Goal: Task Accomplishment & Management: Use online tool/utility

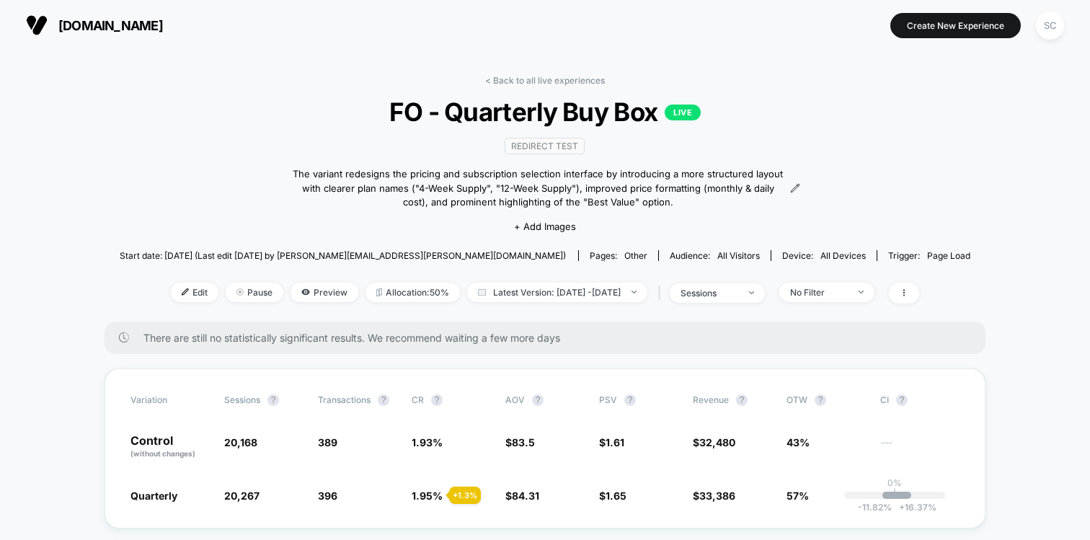
scroll to position [308, 0]
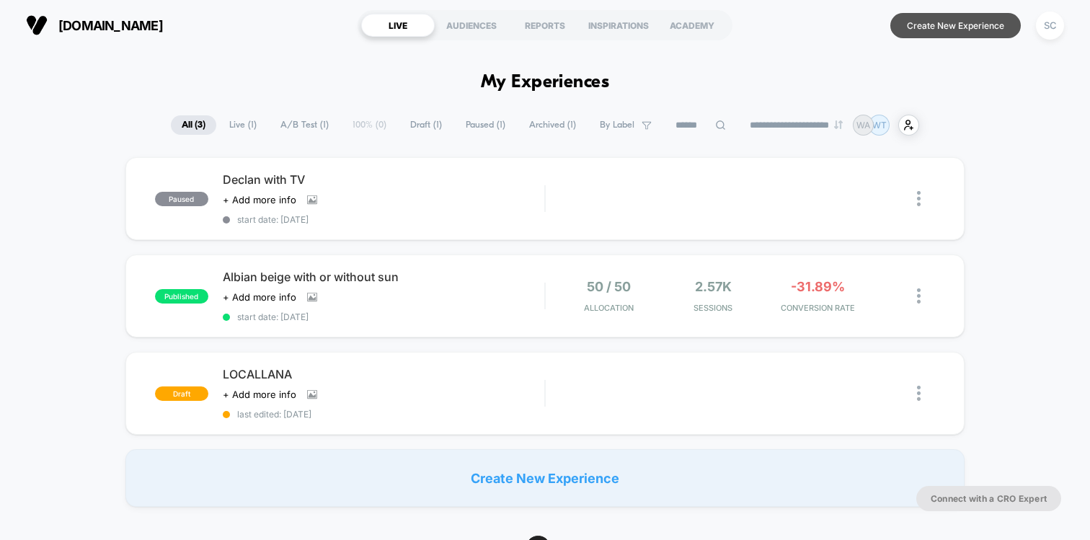
click at [924, 19] on button "Create New Experience" at bounding box center [955, 25] width 130 height 25
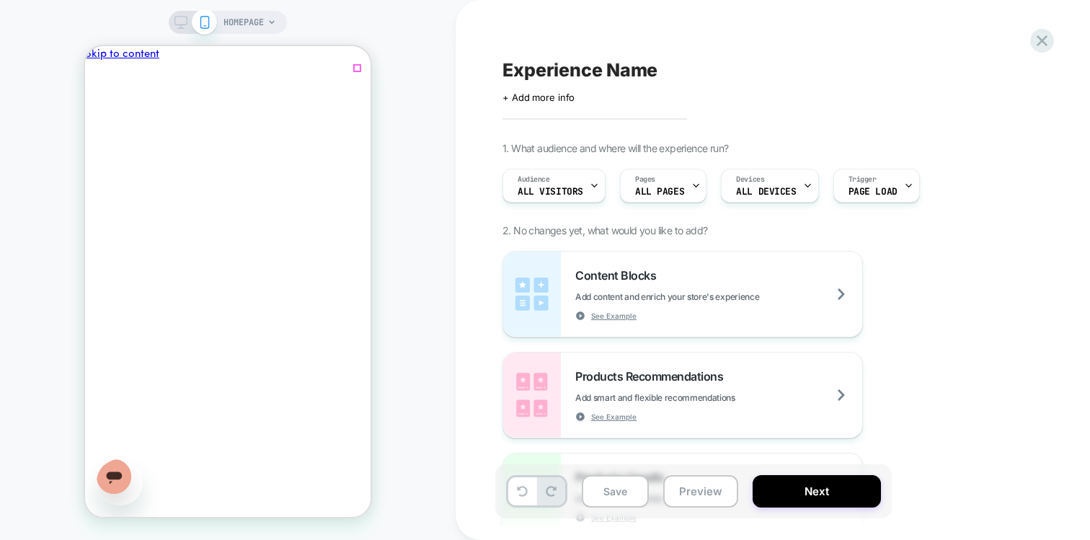
click at [138, 366] on icon "Close" at bounding box center [138, 366] width 0 height 0
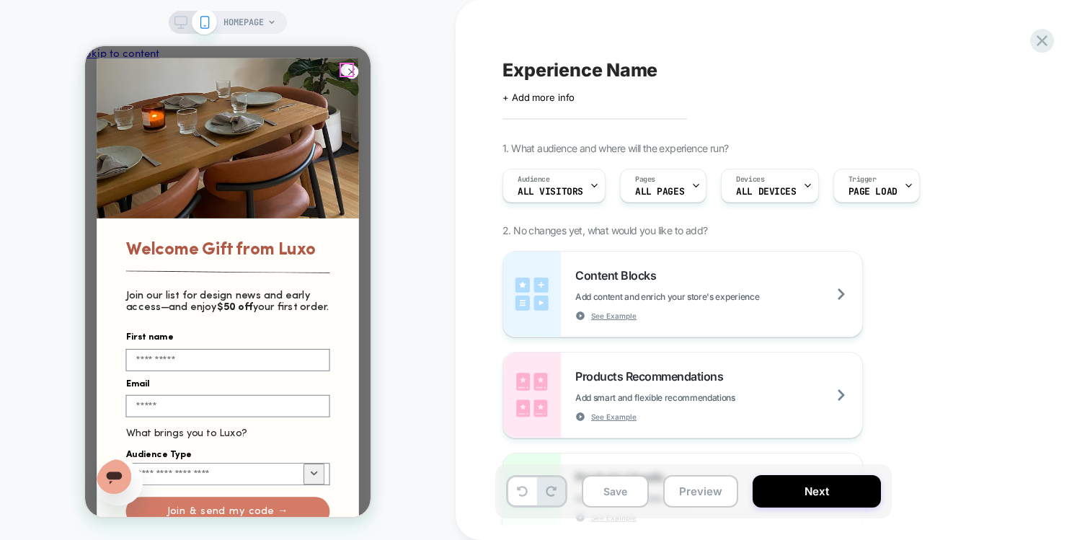
click at [347, 67] on circle "Close dialog" at bounding box center [352, 72] width 14 height 14
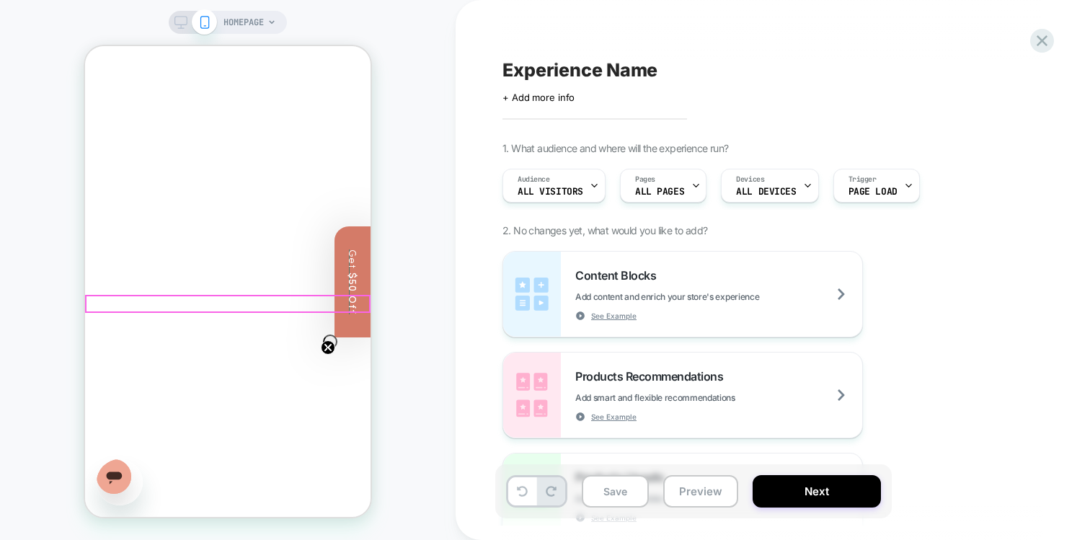
scroll to position [168, 0]
click at [1040, 40] on icon at bounding box center [1042, 40] width 11 height 11
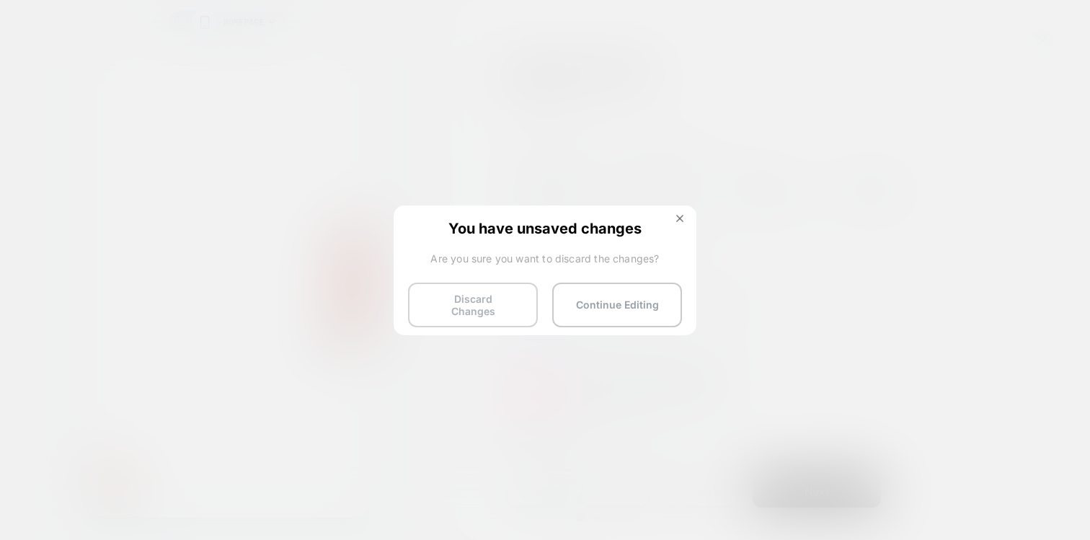
click at [485, 295] on button "Discard Changes" at bounding box center [473, 305] width 130 height 45
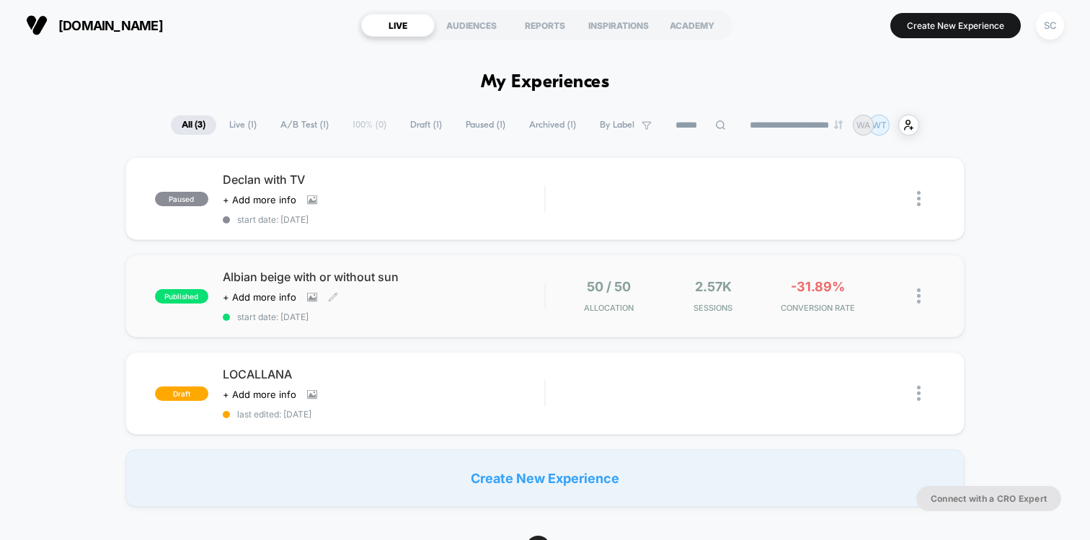
click at [414, 309] on div "Albian beige with or without sun Click to view images Click to edit experience …" at bounding box center [383, 296] width 321 height 53
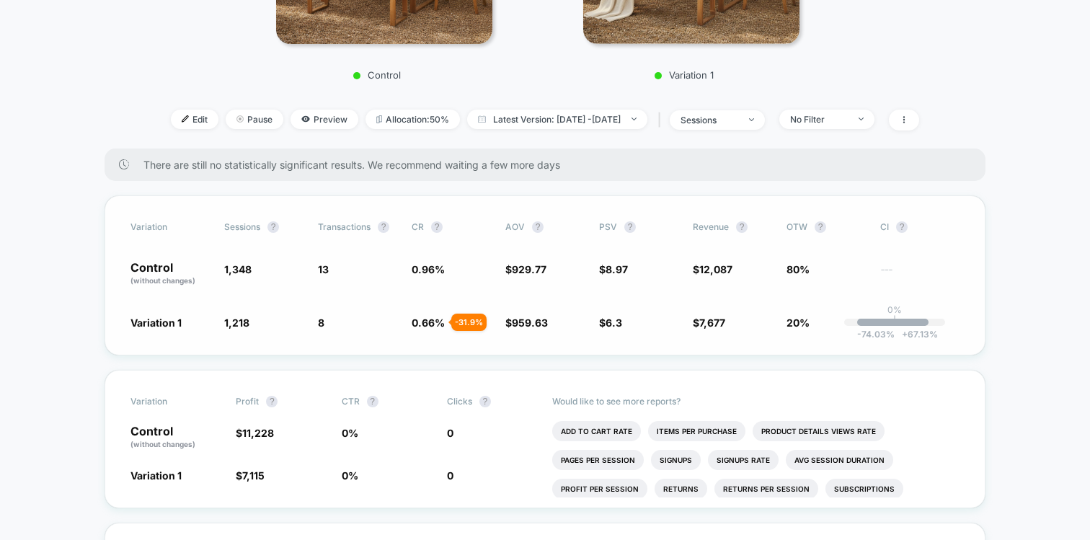
scroll to position [365, 0]
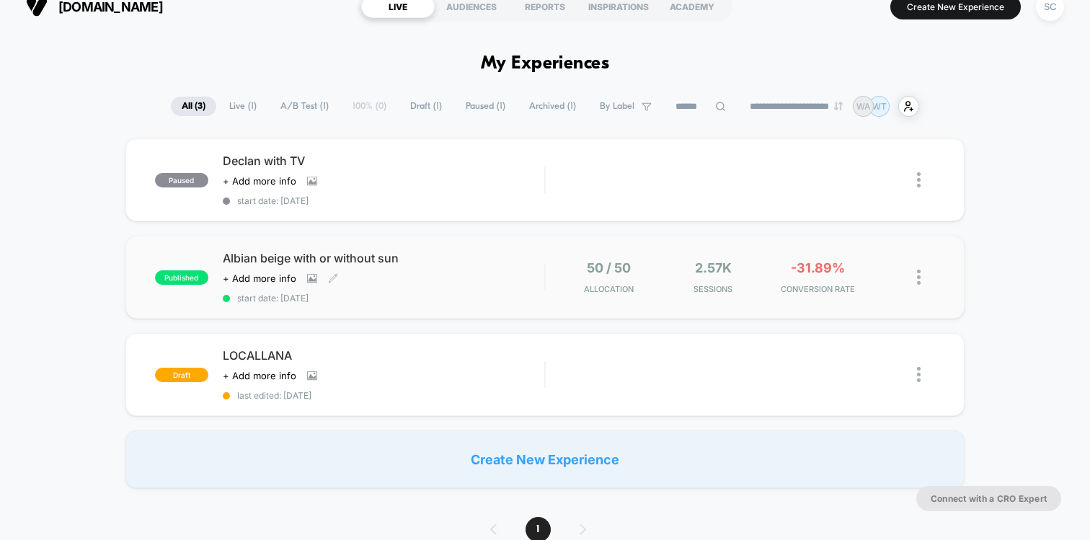
scroll to position [26, 0]
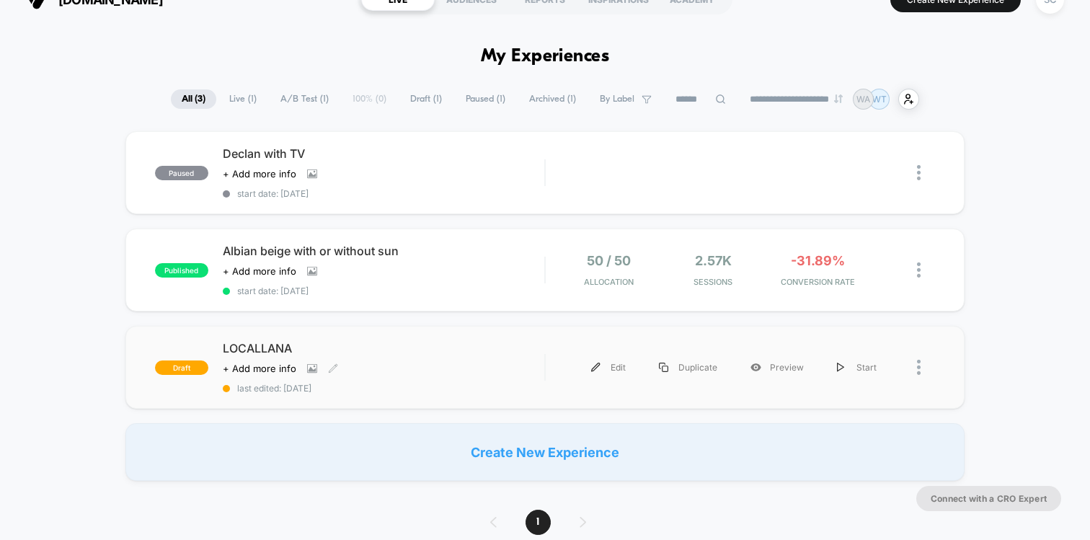
click at [383, 342] on span "LOCALLANA" at bounding box center [383, 348] width 321 height 14
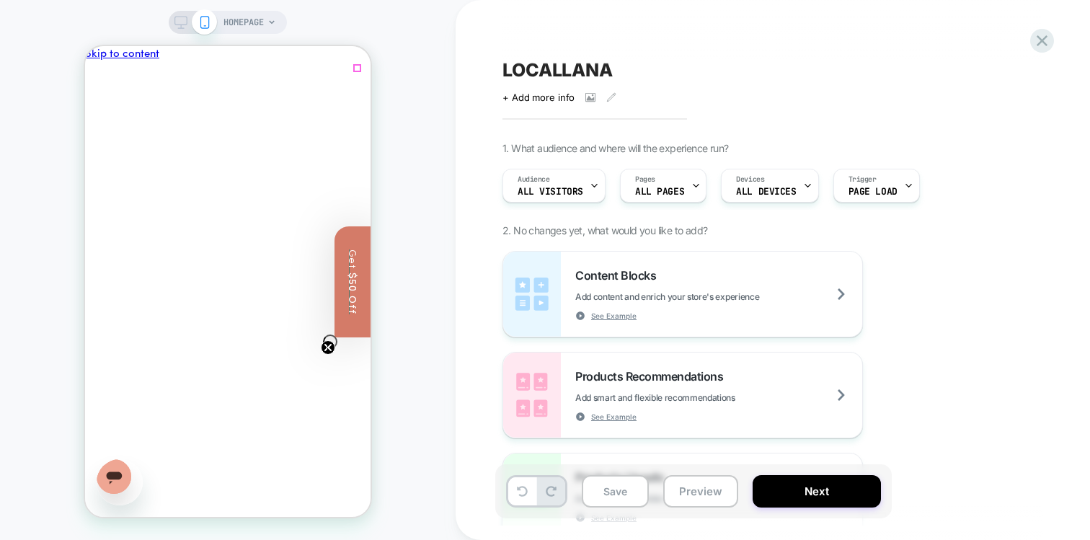
click at [138, 366] on icon "Close" at bounding box center [138, 366] width 0 height 0
